Goal: Obtain resource: Download file/media

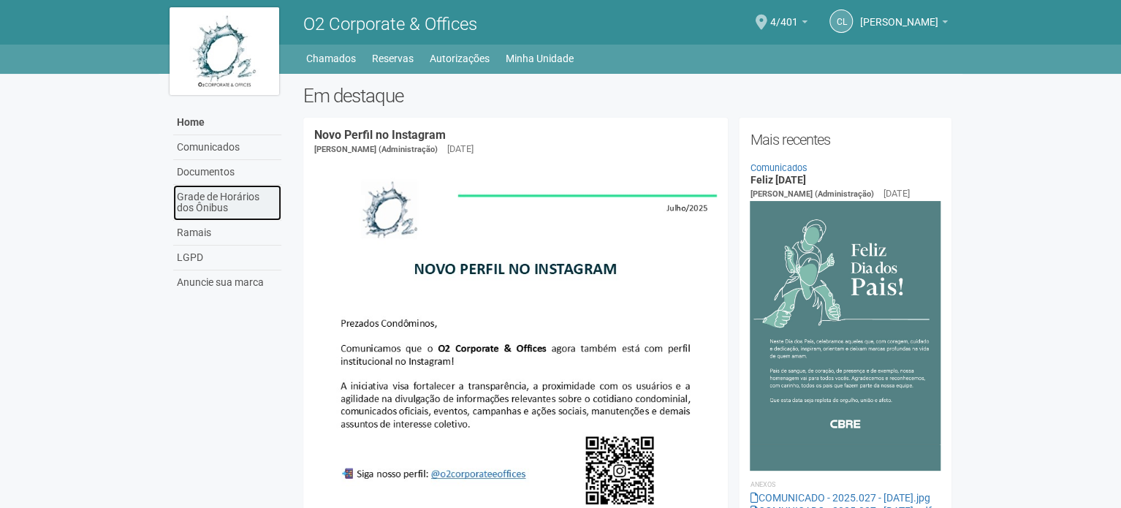
click at [237, 200] on link "Grade de Horários dos Ônibus" at bounding box center [227, 203] width 108 height 36
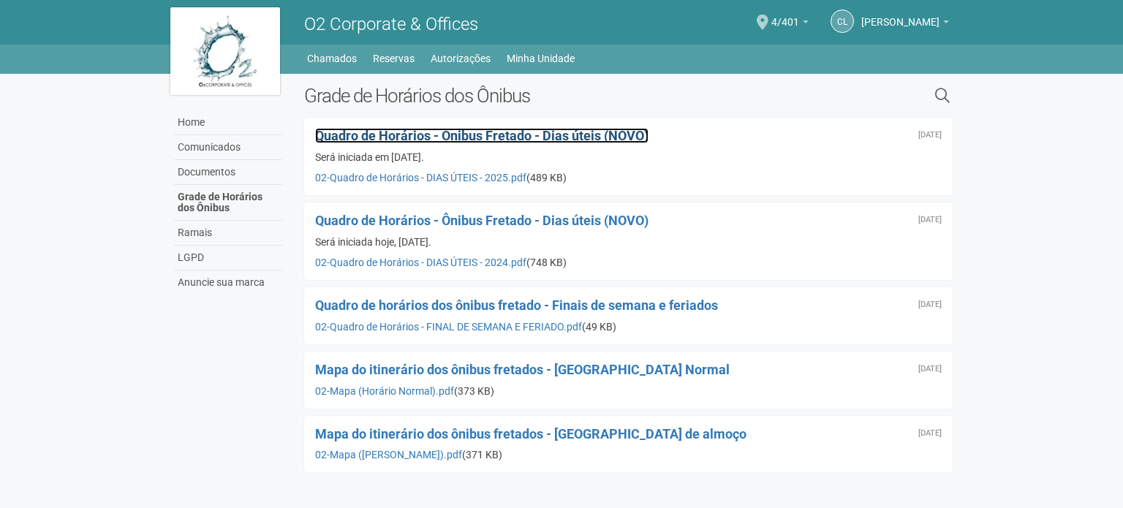
click at [537, 143] on span "Quadro de Horários - Ônibus Fretado - Dias úteis (NOVO)" at bounding box center [481, 135] width 333 height 15
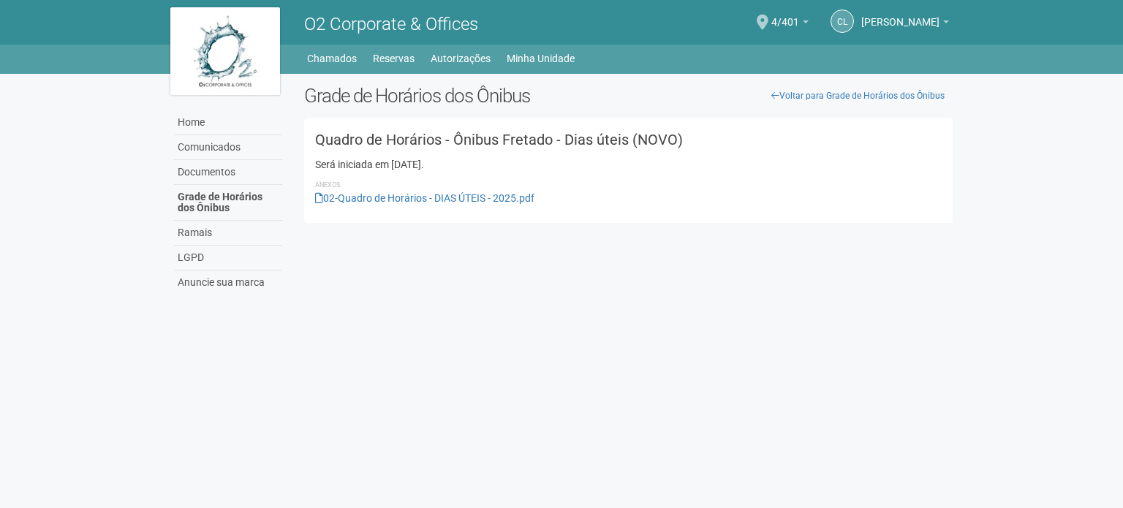
click at [494, 208] on div "Quadro de Horários - Ônibus Fretado - Dias úteis (NOVO) Será iniciada em 27/01/…" at bounding box center [628, 170] width 648 height 105
click at [493, 202] on link "02-Quadro de Horários - DIAS ÚTEIS - 2025.pdf" at bounding box center [424, 198] width 219 height 12
click at [462, 64] on link "Autorizações" at bounding box center [461, 58] width 60 height 20
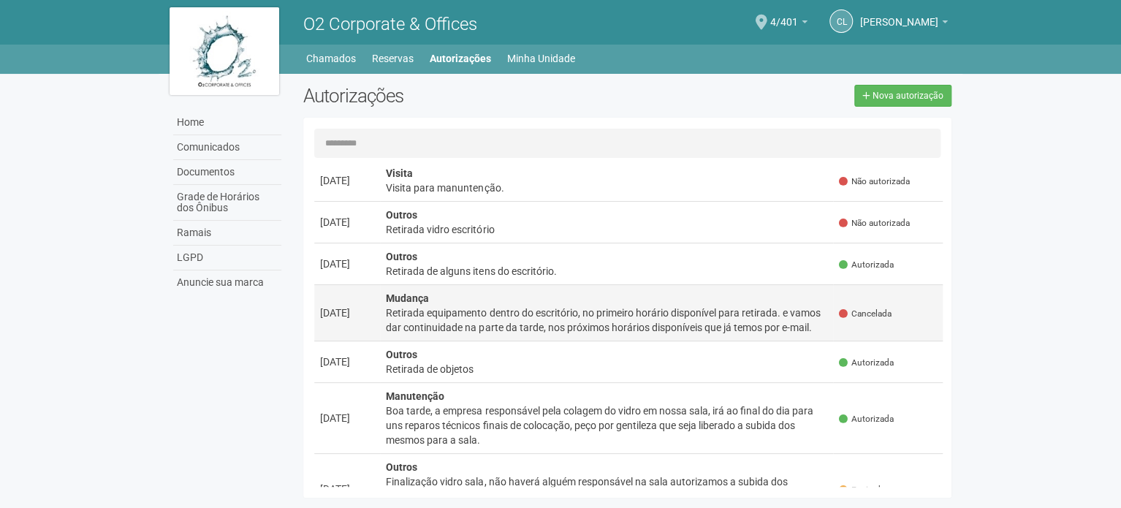
scroll to position [512, 0]
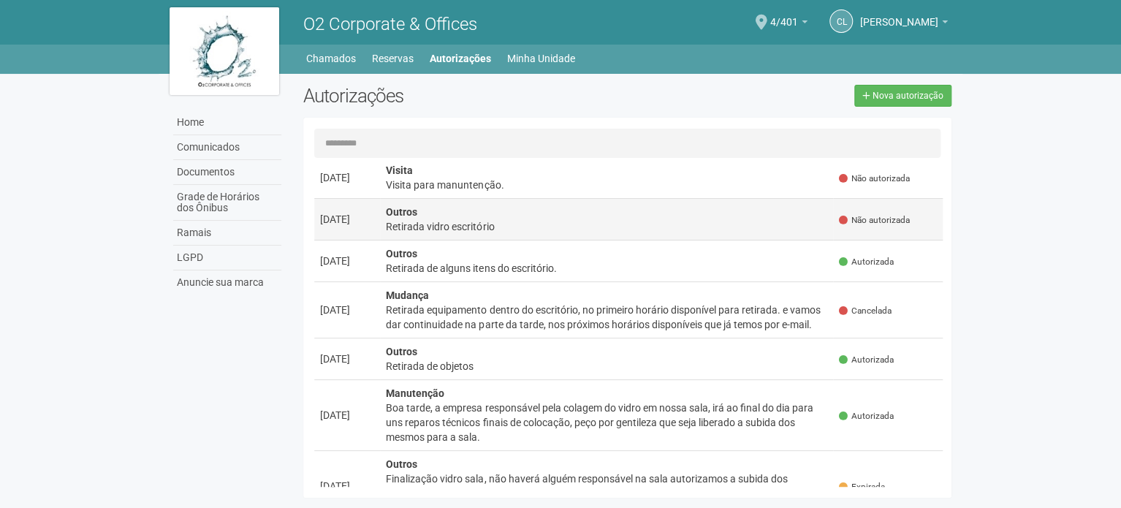
click at [547, 228] on div "Retirada vidro escritório" at bounding box center [607, 226] width 442 height 15
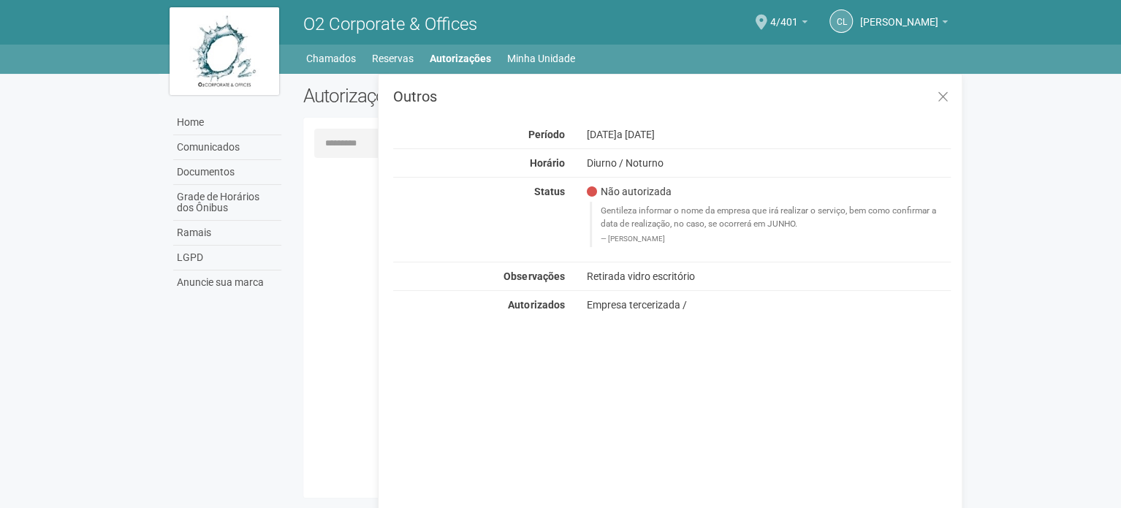
scroll to position [0, 0]
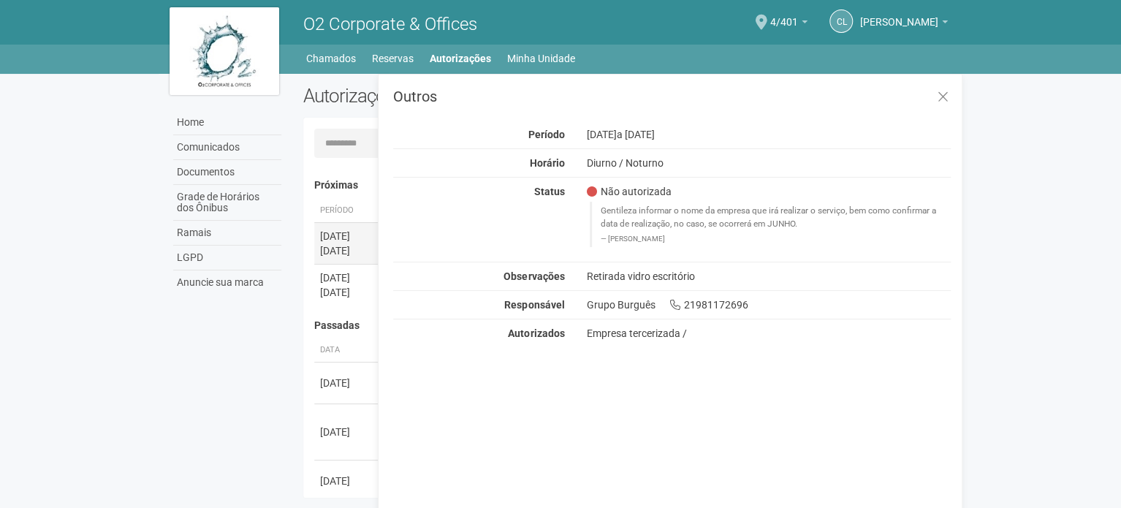
click at [354, 236] on div "15/08/2025" at bounding box center [347, 236] width 54 height 15
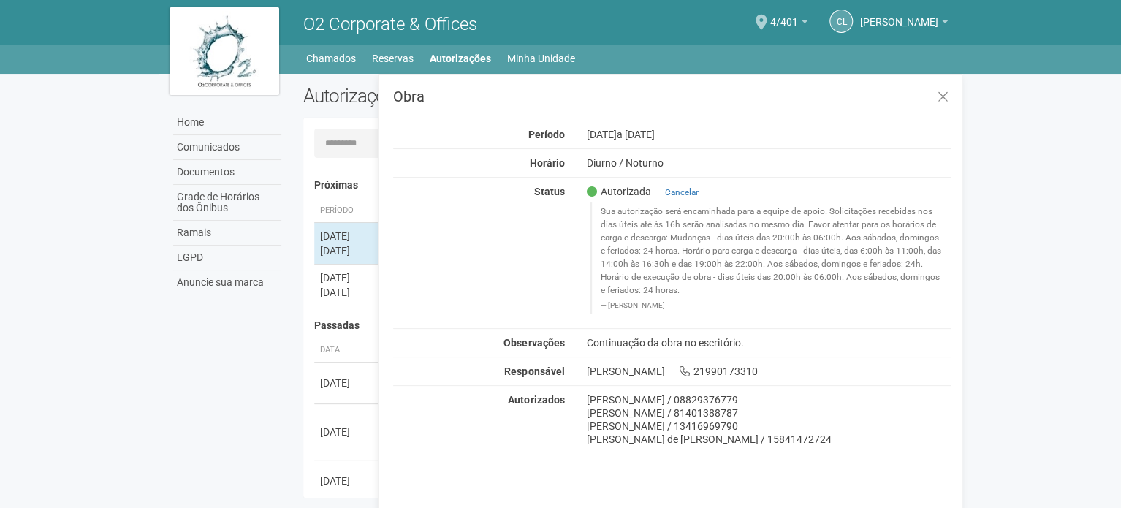
click at [1006, 232] on body "Aguarde... O2 Corporate & Offices CL Claudia Luíza Soares de Castro Claudia Luí…" at bounding box center [560, 254] width 1121 height 508
click at [950, 87] on button at bounding box center [943, 97] width 30 height 31
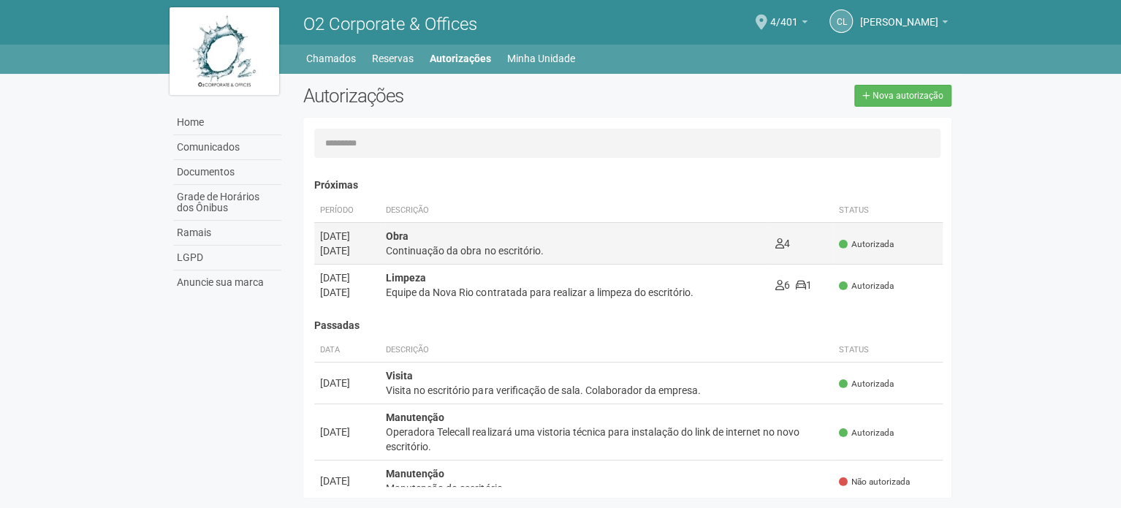
scroll to position [146, 0]
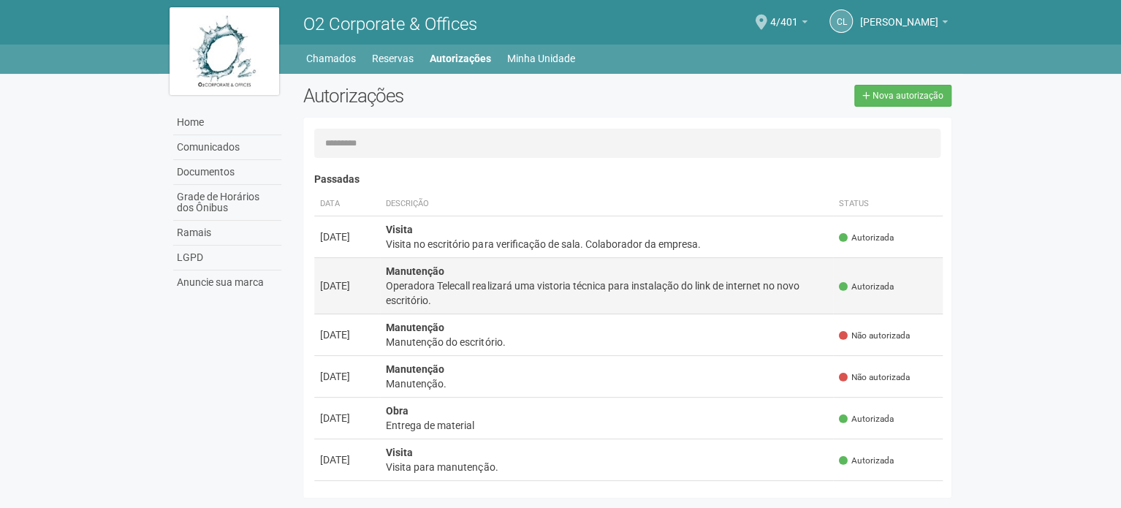
click at [724, 295] on div "Operadora Telecall realizará uma vistoria técnica para instalação do link de in…" at bounding box center [607, 293] width 442 height 29
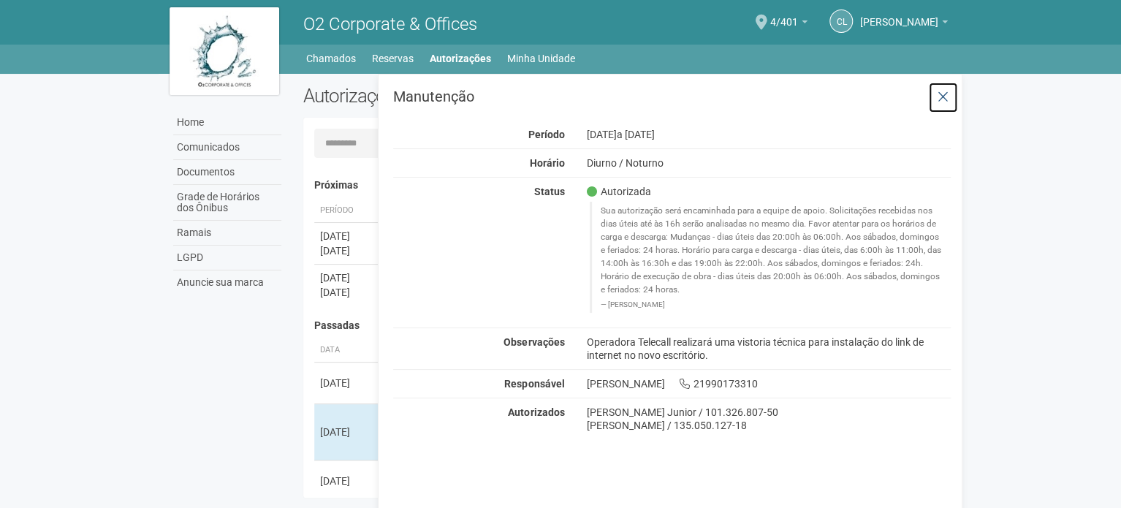
click at [950, 101] on button at bounding box center [943, 97] width 30 height 31
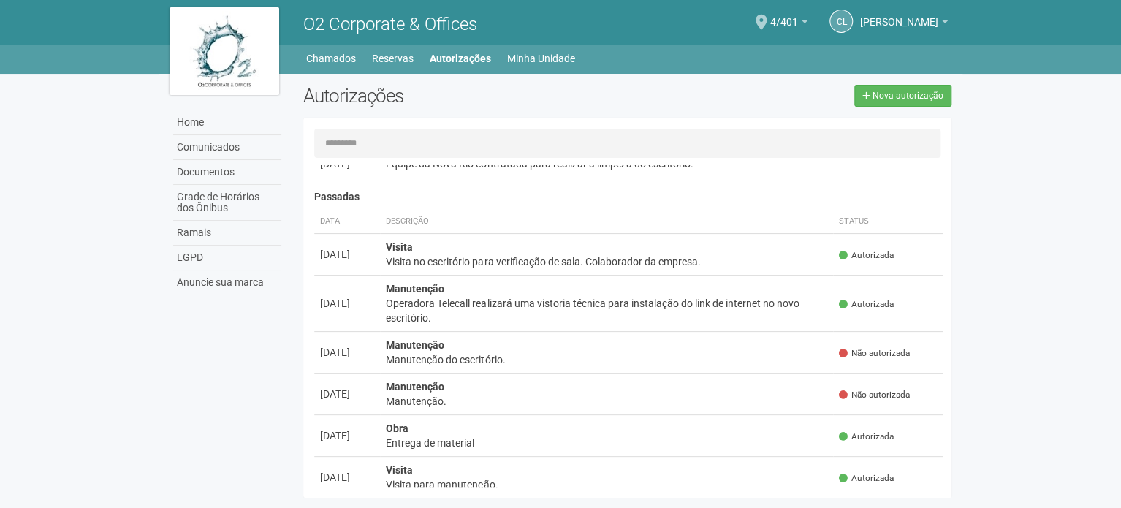
scroll to position [146, 0]
